Goal: Learn about a topic: Learn about a topic

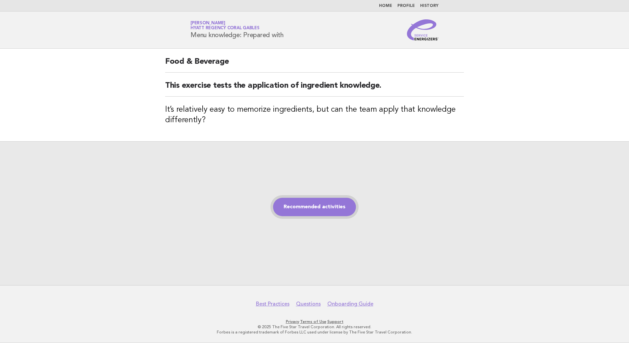
click at [325, 206] on link "Recommended activities" at bounding box center [314, 207] width 83 height 18
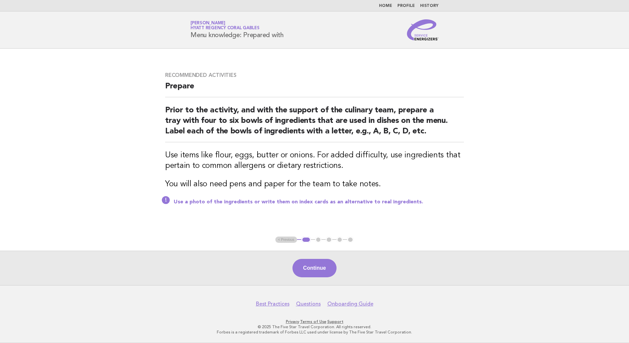
drag, startPoint x: 310, startPoint y: 266, endPoint x: 314, endPoint y: 266, distance: 4.0
click at [311, 267] on button "Continue" at bounding box center [314, 268] width 44 height 18
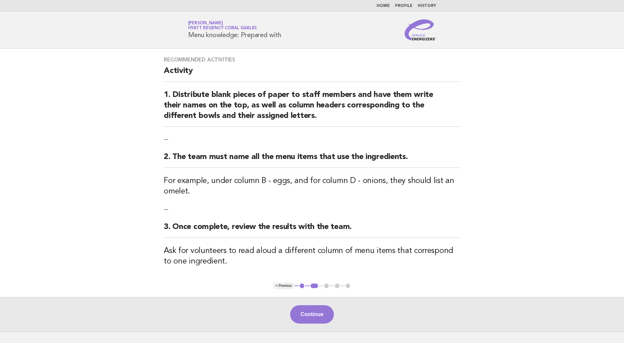
click at [317, 312] on button "Continue" at bounding box center [312, 315] width 44 height 18
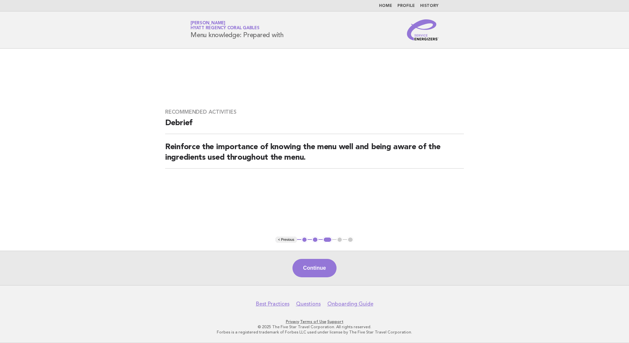
drag, startPoint x: 320, startPoint y: 266, endPoint x: 333, endPoint y: 275, distance: 15.4
click at [320, 265] on button "Continue" at bounding box center [314, 268] width 44 height 18
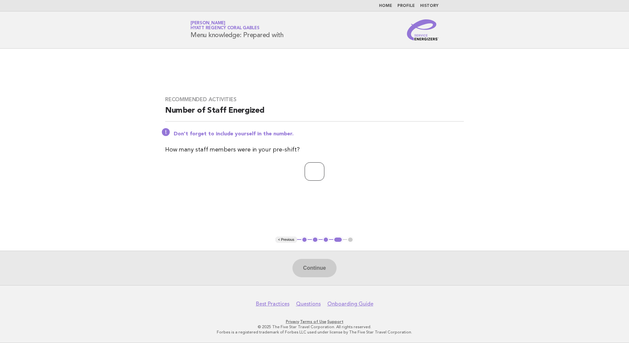
click at [306, 169] on input "number" at bounding box center [315, 172] width 20 height 18
type input "*"
click at [316, 271] on button "Continue" at bounding box center [314, 268] width 44 height 18
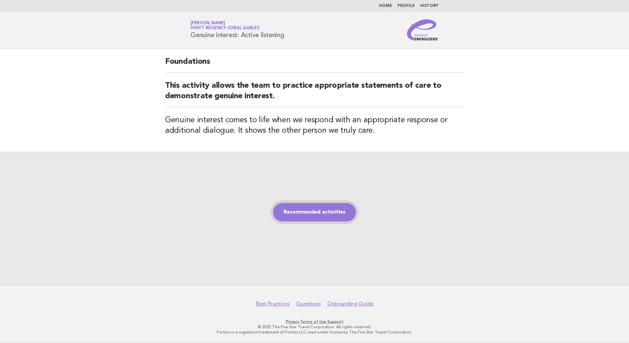
click at [314, 215] on link "Recommended activities" at bounding box center [314, 212] width 83 height 18
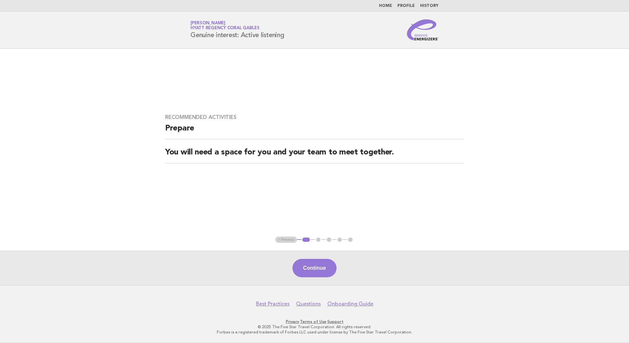
drag, startPoint x: 309, startPoint y: 268, endPoint x: 317, endPoint y: 273, distance: 9.4
click at [311, 269] on button "Continue" at bounding box center [314, 268] width 44 height 18
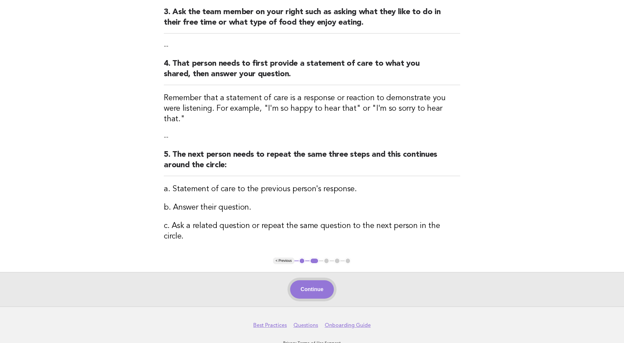
click at [301, 281] on button "Continue" at bounding box center [312, 290] width 44 height 18
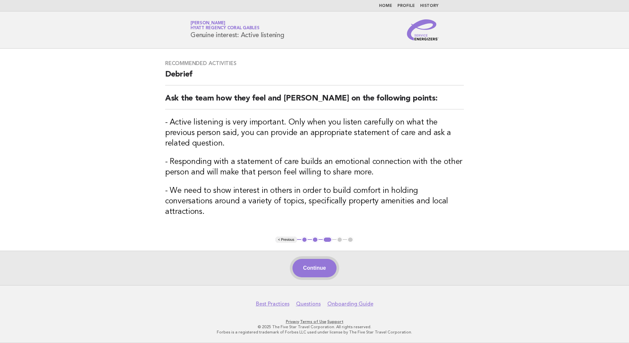
click at [321, 271] on button "Continue" at bounding box center [314, 268] width 44 height 18
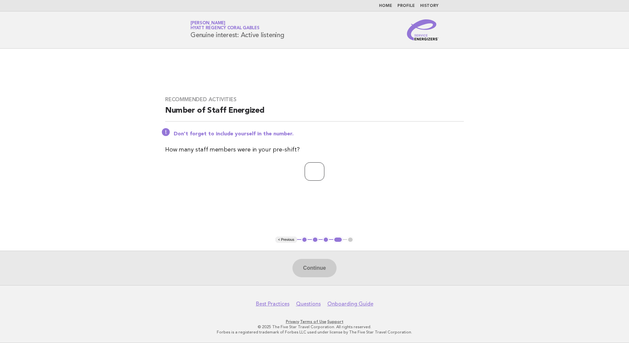
click at [310, 170] on input "number" at bounding box center [315, 172] width 20 height 18
type input "*"
click at [312, 265] on button "Continue" at bounding box center [314, 268] width 44 height 18
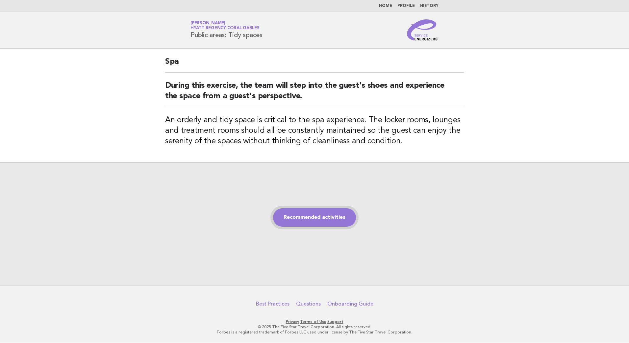
click at [309, 214] on link "Recommended activities" at bounding box center [314, 218] width 83 height 18
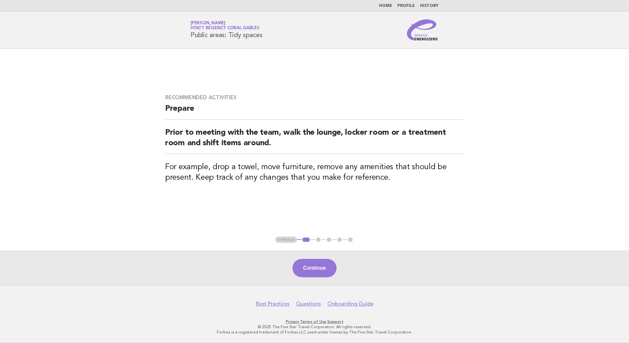
click at [319, 266] on button "Continue" at bounding box center [314, 268] width 44 height 18
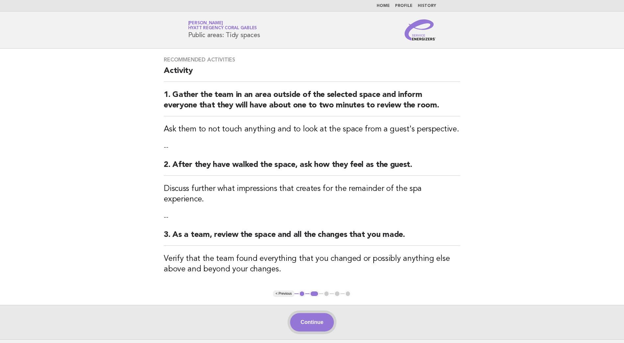
click at [316, 316] on button "Continue" at bounding box center [312, 323] width 44 height 18
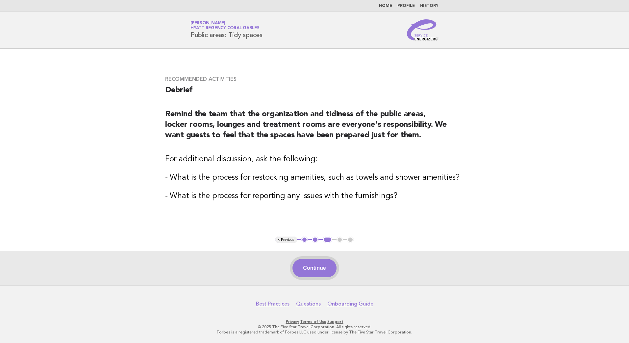
click at [311, 271] on button "Continue" at bounding box center [314, 268] width 44 height 18
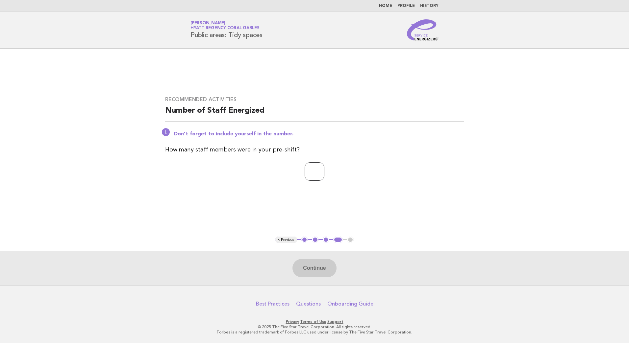
click at [306, 173] on input "number" at bounding box center [315, 172] width 20 height 18
type input "*"
click at [326, 265] on button "Continue" at bounding box center [314, 268] width 44 height 18
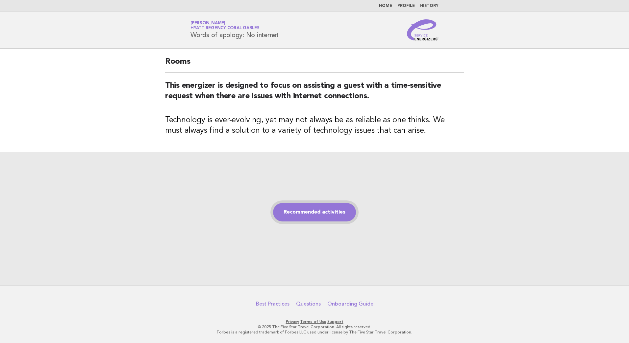
click at [314, 214] on link "Recommended activities" at bounding box center [314, 212] width 83 height 18
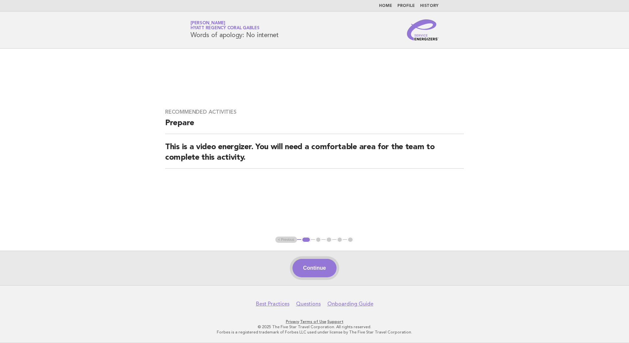
click at [311, 269] on button "Continue" at bounding box center [314, 268] width 44 height 18
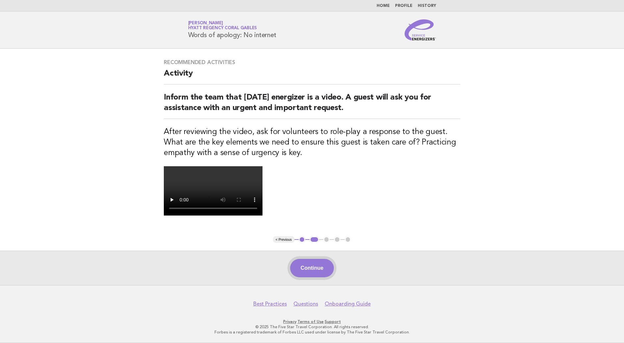
click at [309, 274] on button "Continue" at bounding box center [312, 268] width 44 height 18
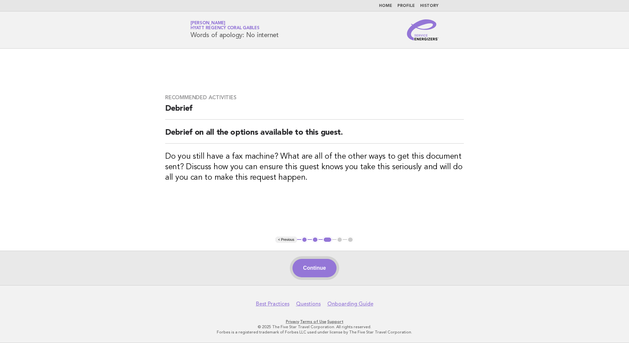
click at [312, 267] on button "Continue" at bounding box center [314, 268] width 44 height 18
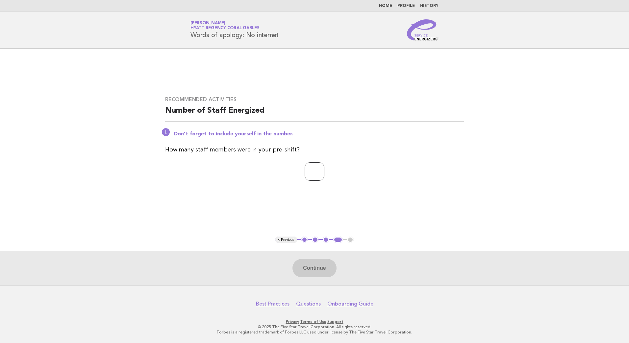
click at [305, 171] on input "number" at bounding box center [315, 172] width 20 height 18
type input "*"
drag, startPoint x: 307, startPoint y: 270, endPoint x: 378, endPoint y: 277, distance: 71.4
click at [308, 269] on button "Continue" at bounding box center [314, 268] width 44 height 18
